Goal: Check status: Check status

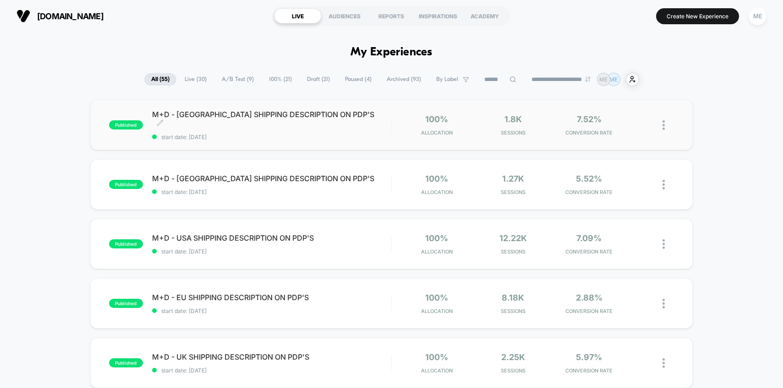
click at [365, 134] on span "start date: [DATE]" at bounding box center [271, 137] width 239 height 7
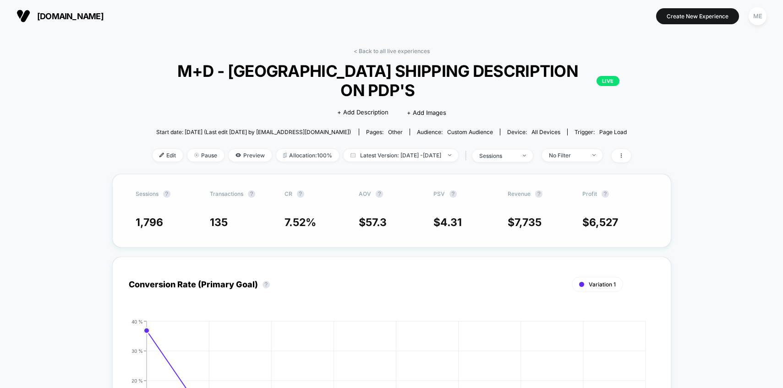
click at [376, 216] on span "57.3" at bounding box center [375, 222] width 21 height 13
copy span "57.3"
